Goal: Complete application form

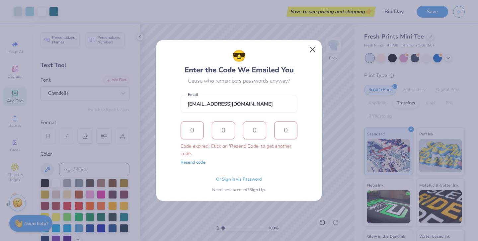
scroll to position [9, 0]
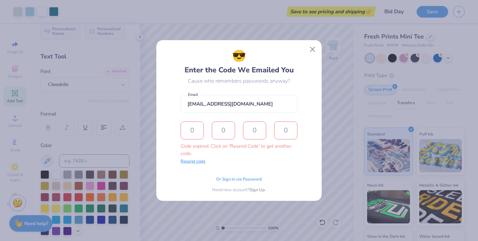
click at [191, 164] on button "Resend code" at bounding box center [193, 161] width 25 height 7
click at [188, 163] on button "Resend code" at bounding box center [193, 161] width 25 height 7
click at [196, 133] on input "text" at bounding box center [192, 131] width 23 height 18
type input "6"
type input "7"
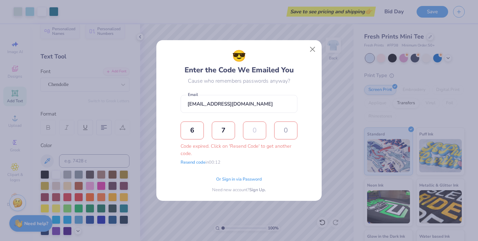
type input "3"
type input "1"
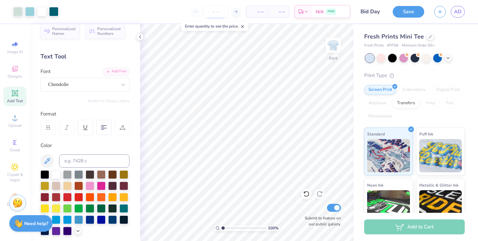
click at [216, 14] on input "number" at bounding box center [216, 12] width 26 height 12
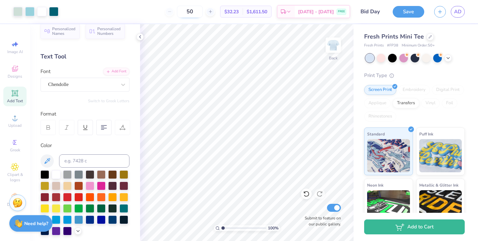
click at [202, 12] on input "50" at bounding box center [190, 12] width 26 height 12
type input "5"
type input "50"
